Goal: Information Seeking & Learning: Learn about a topic

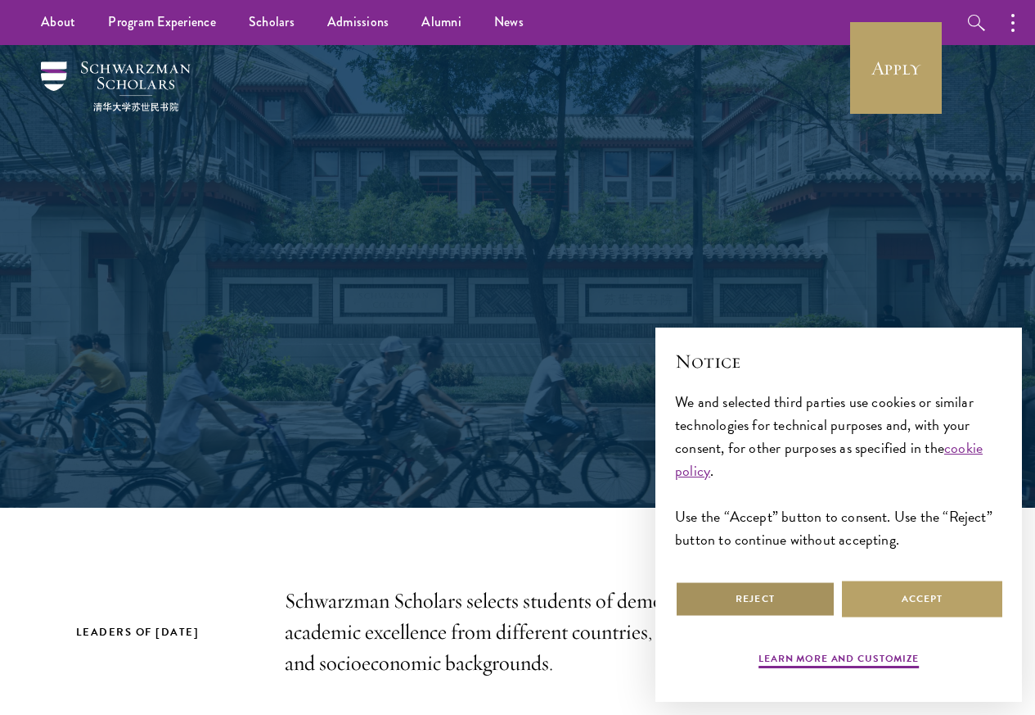
click at [765, 589] on button "Reject" at bounding box center [755, 598] width 160 height 37
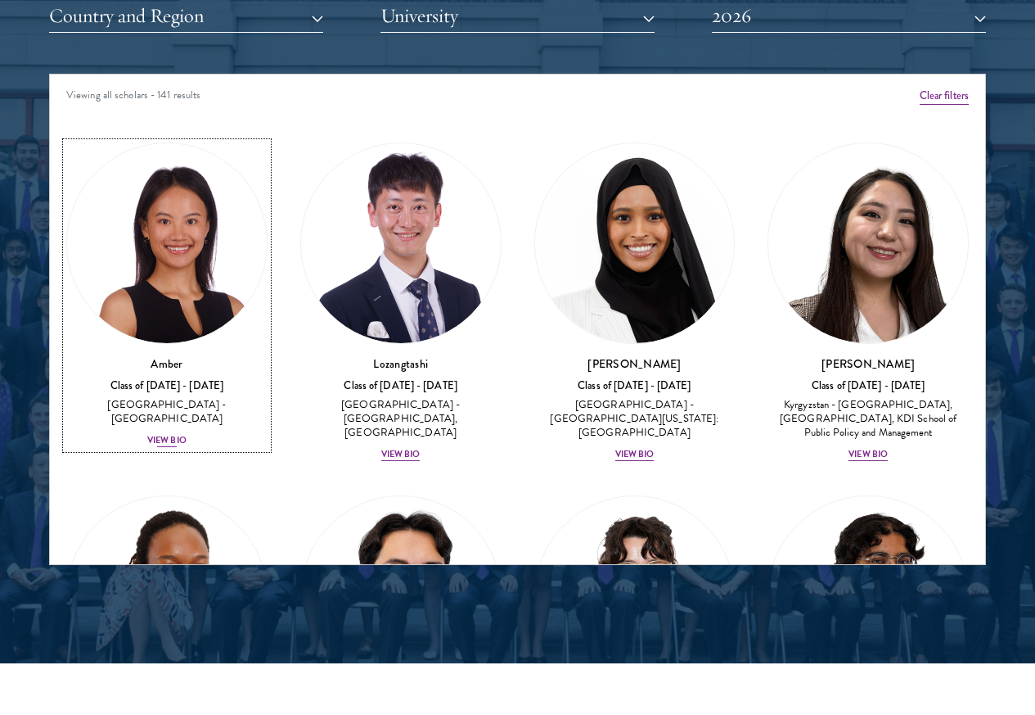
click at [187, 434] on div "View Bio" at bounding box center [166, 440] width 39 height 13
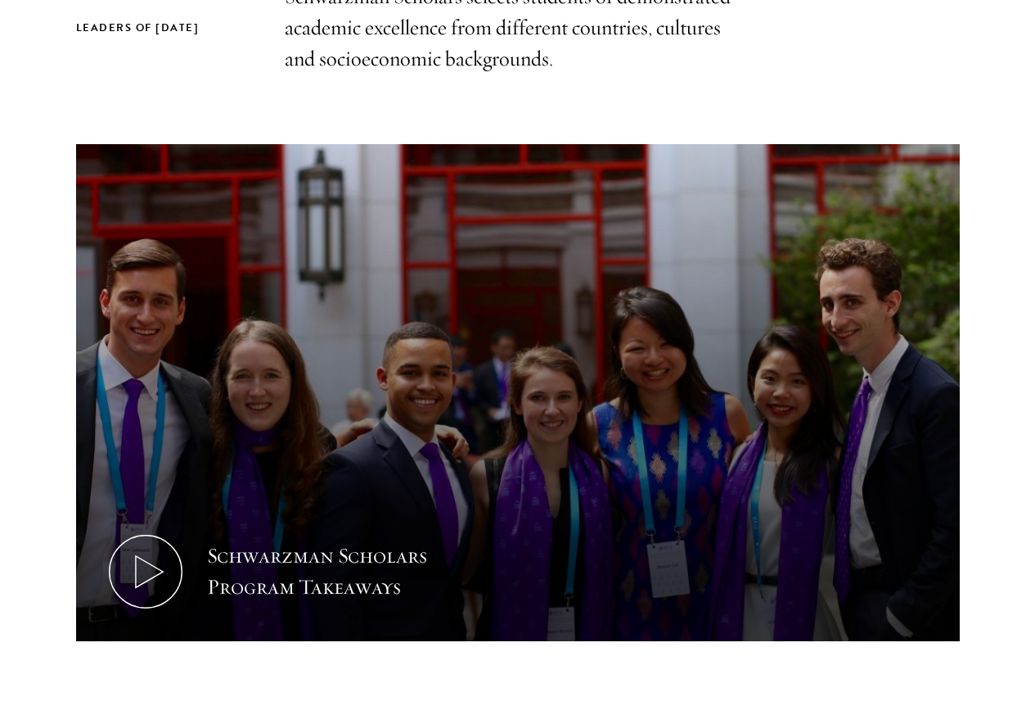
scroll to position [688, 0]
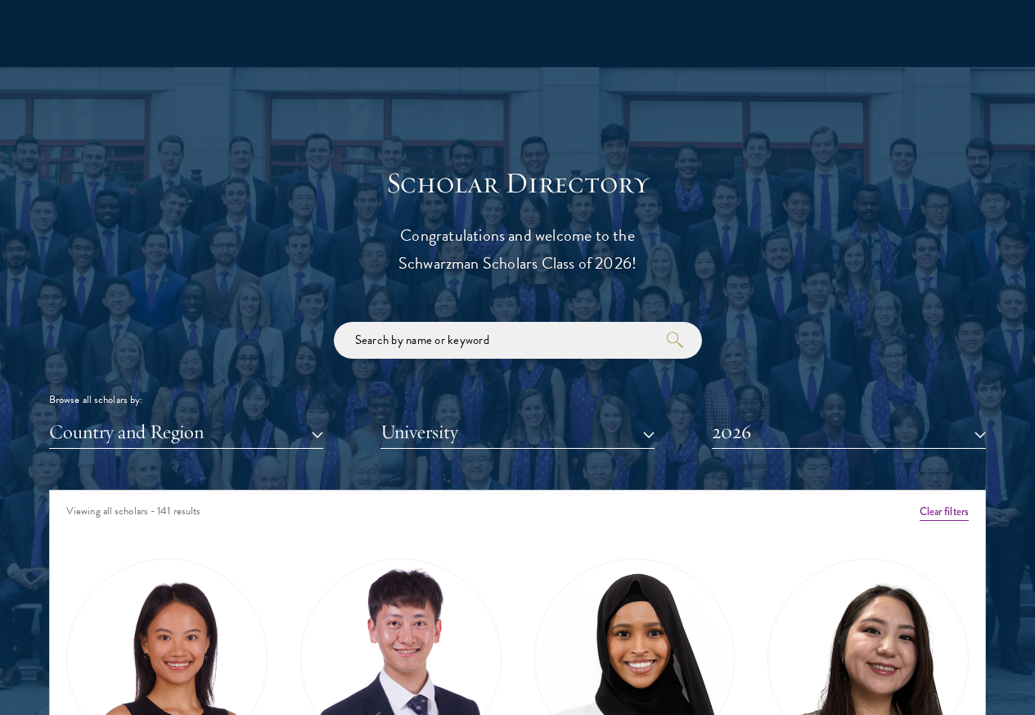
scroll to position [2061, 0]
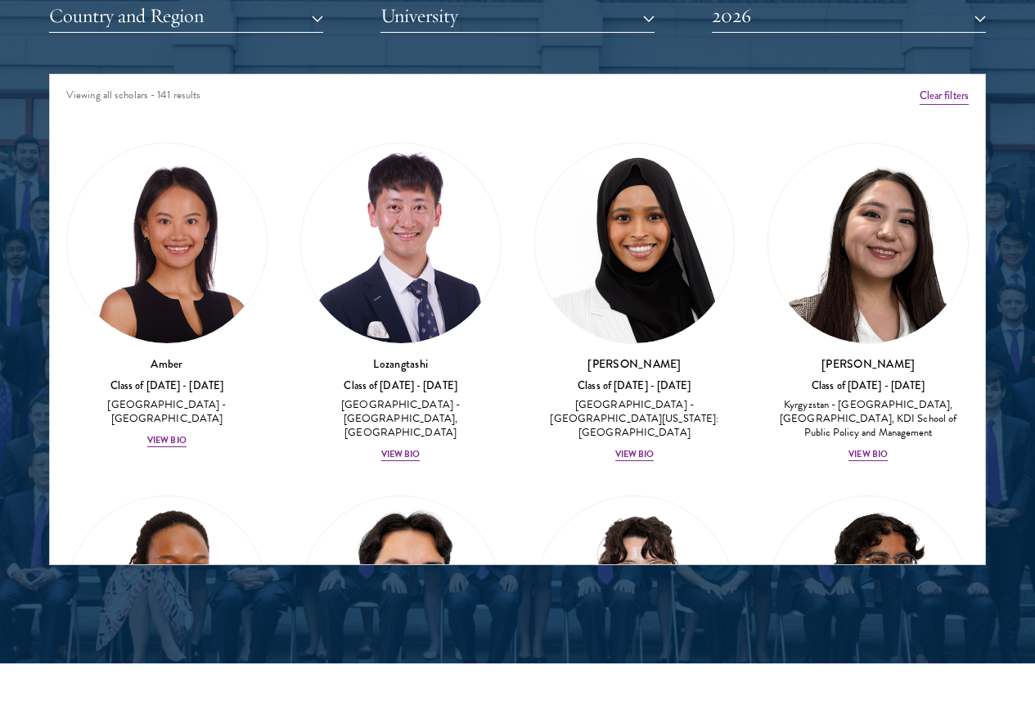
click at [187, 434] on div "View Bio" at bounding box center [166, 440] width 39 height 13
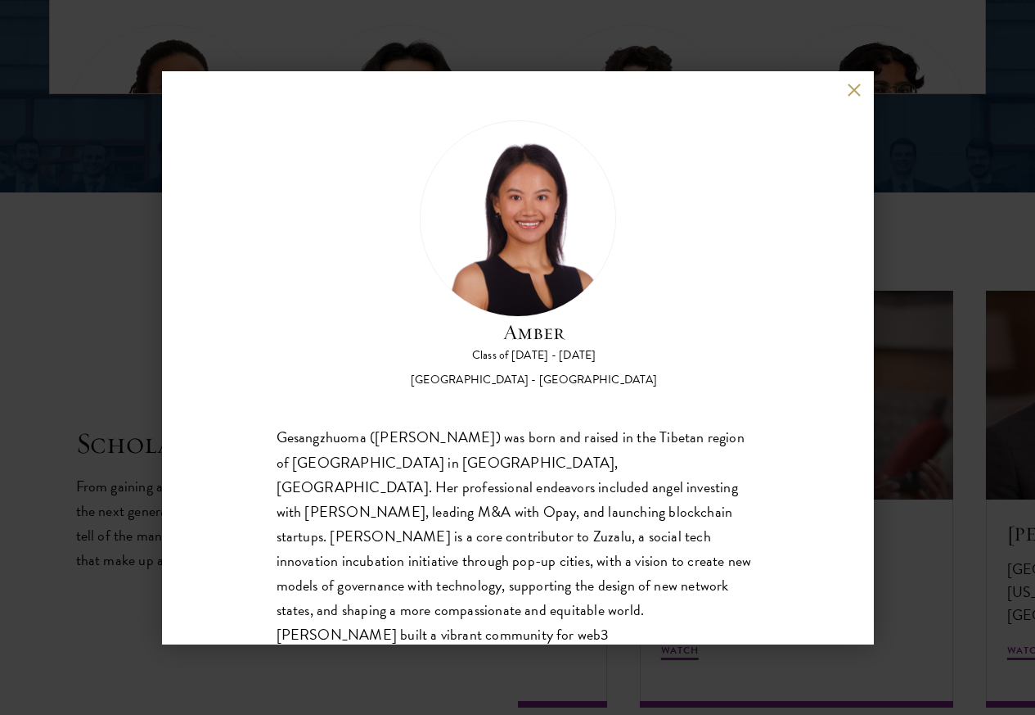
scroll to position [2650, 0]
